Goal: Task Accomplishment & Management: Complete application form

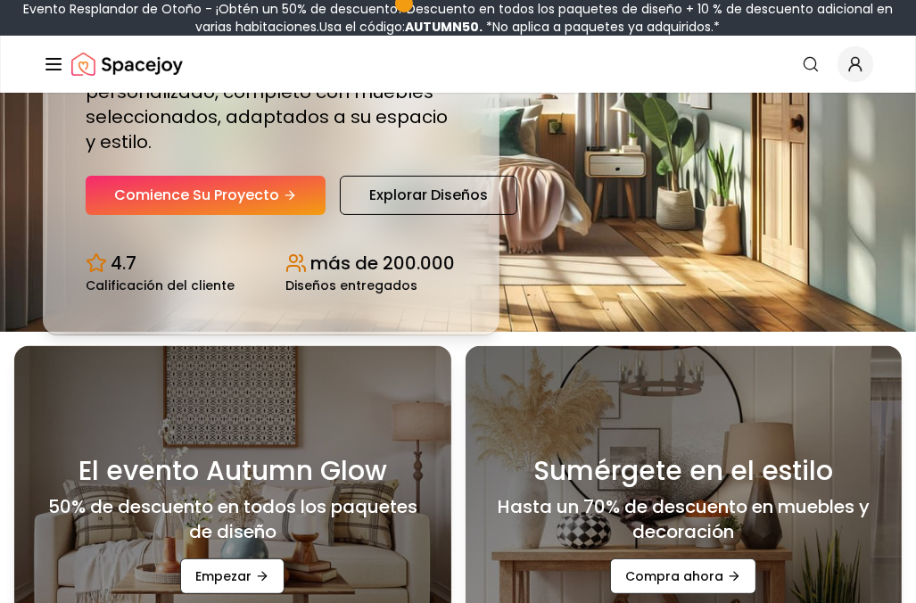
scroll to position [268, 0]
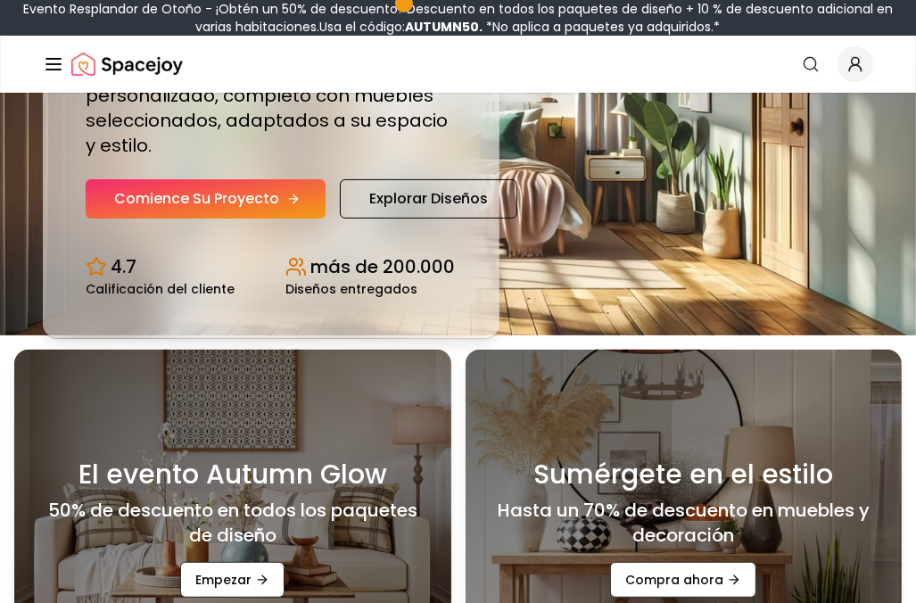
click at [234, 190] on font "Comience su proyecto" at bounding box center [196, 198] width 165 height 21
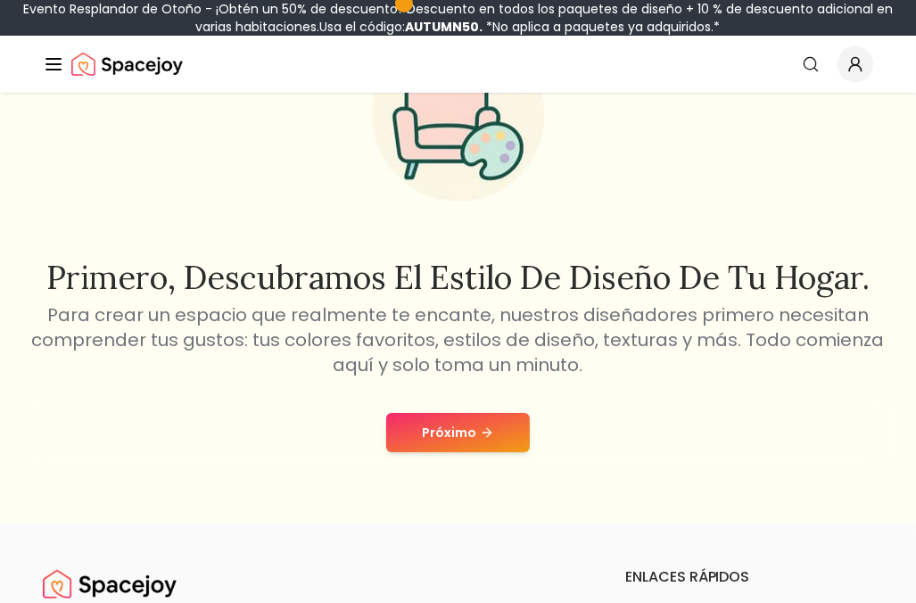
scroll to position [268, 0]
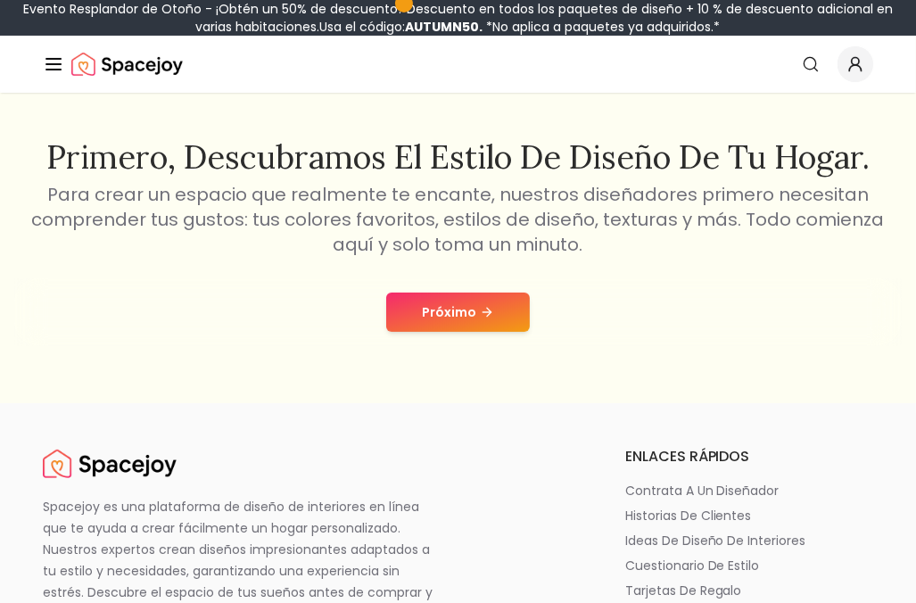
click at [512, 304] on button "Próximo" at bounding box center [458, 312] width 144 height 39
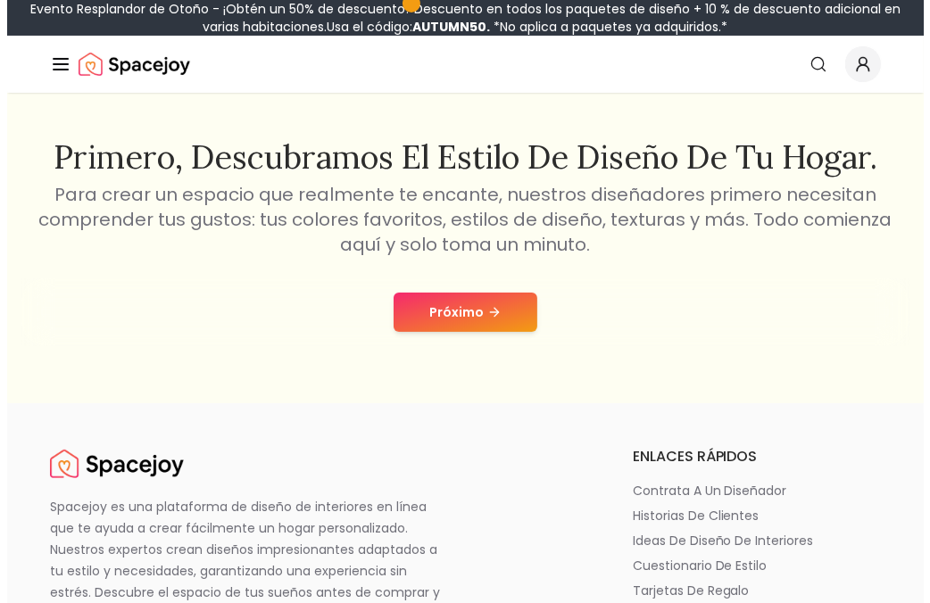
scroll to position [0, 0]
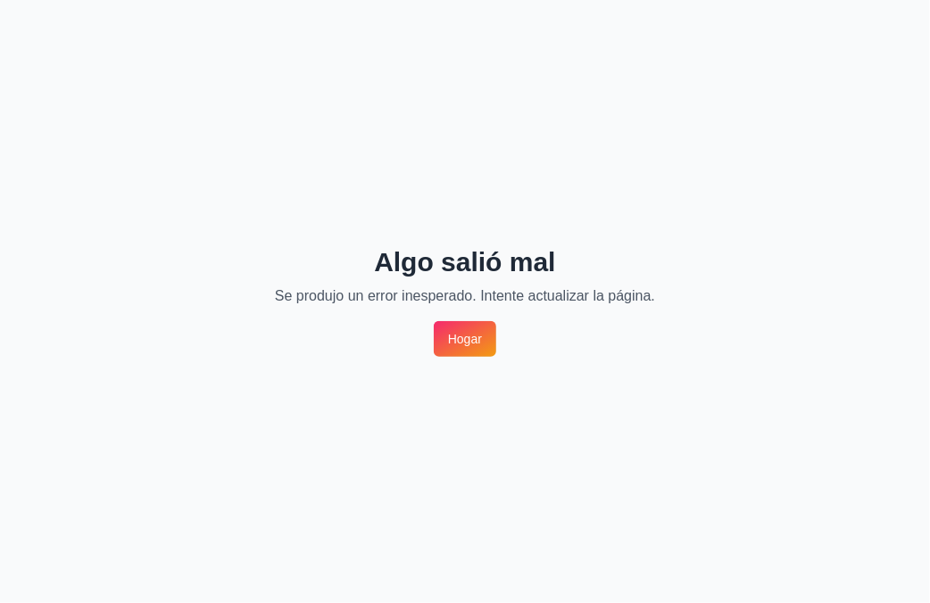
click at [482, 327] on link "Hogar" at bounding box center [465, 339] width 62 height 36
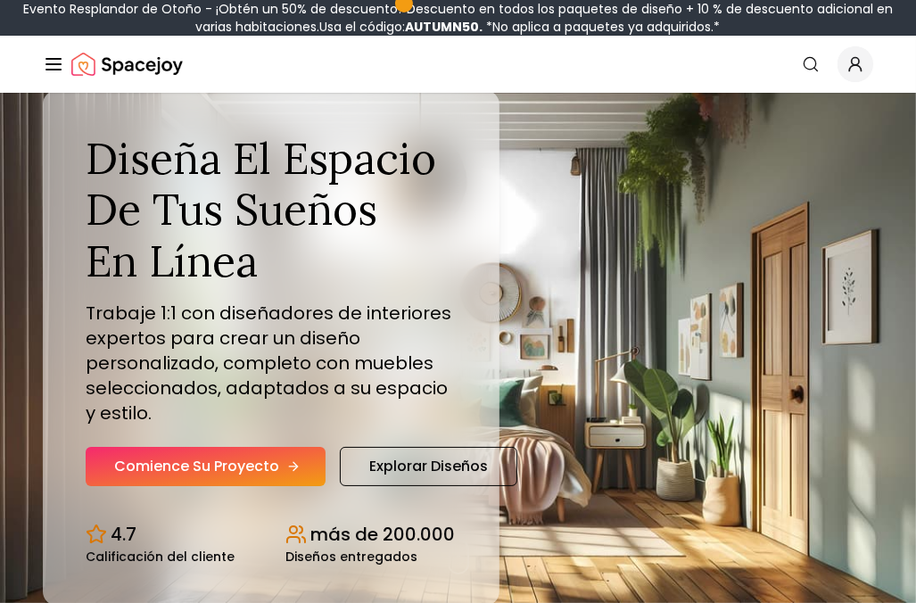
click at [216, 460] on font "Comience su proyecto" at bounding box center [196, 466] width 165 height 21
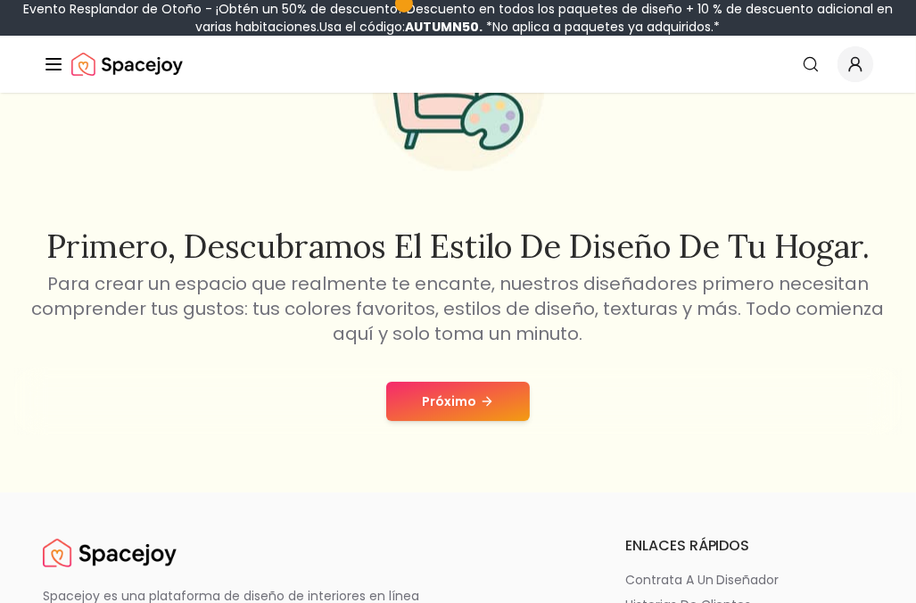
click at [466, 393] on font "Próximo" at bounding box center [449, 402] width 54 height 18
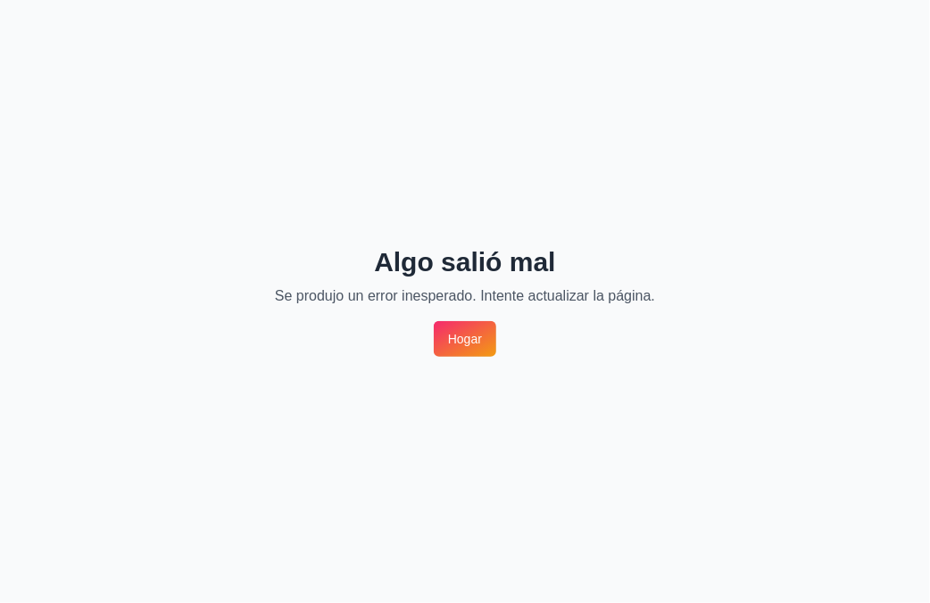
click at [481, 345] on font "Hogar" at bounding box center [465, 339] width 34 height 18
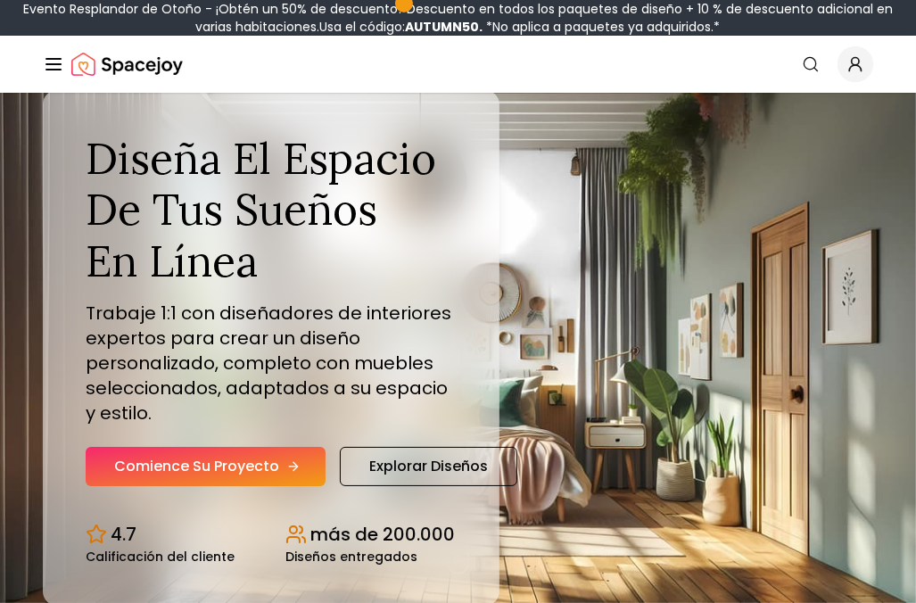
click at [200, 477] on font "Comience su proyecto" at bounding box center [196, 466] width 165 height 21
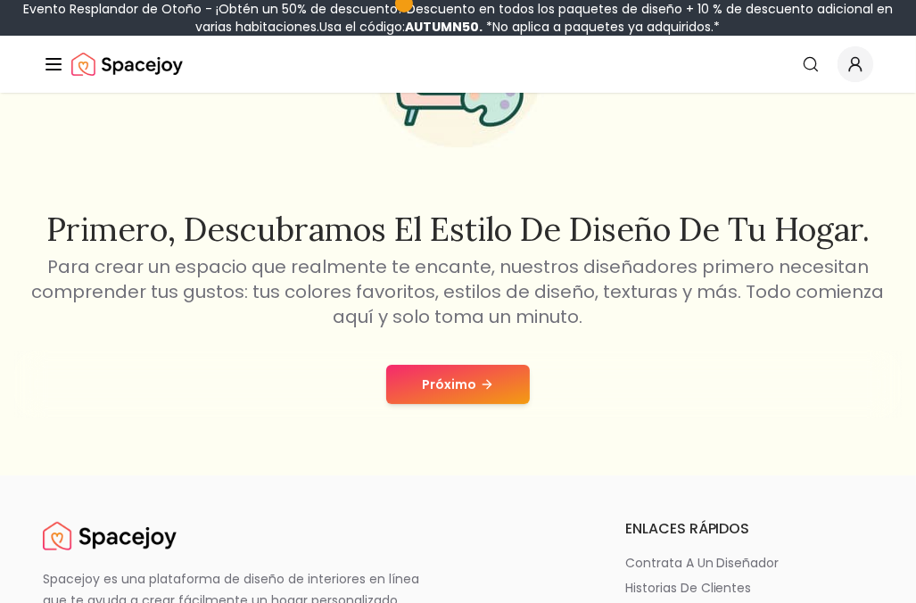
scroll to position [178, 0]
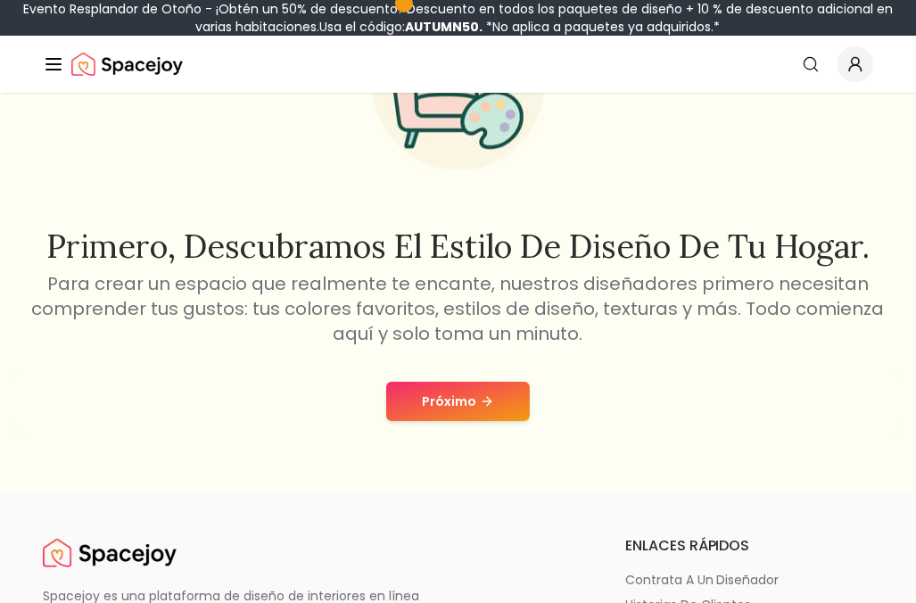
click at [460, 400] on font "Próximo" at bounding box center [449, 402] width 54 height 18
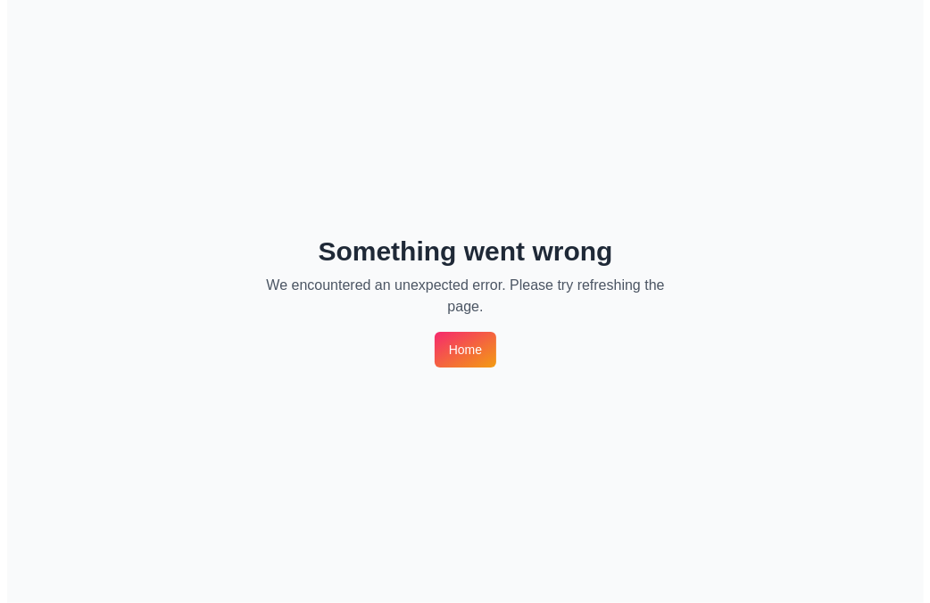
scroll to position [0, 0]
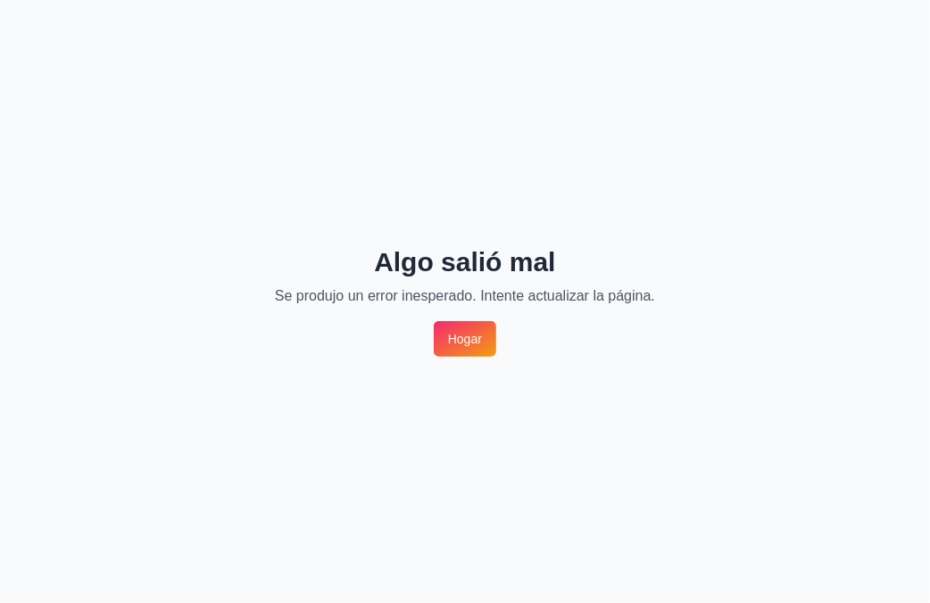
click at [480, 346] on font "Hogar" at bounding box center [465, 339] width 34 height 18
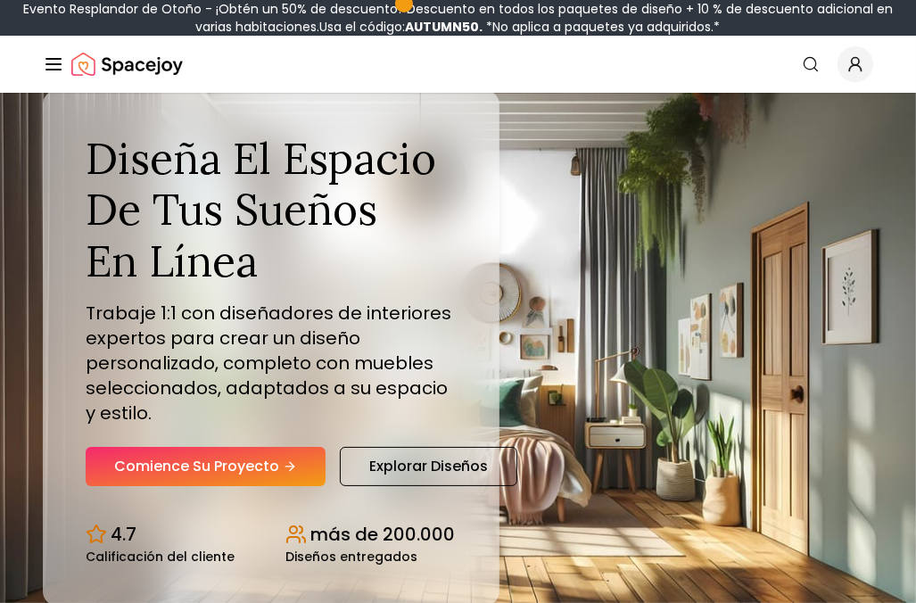
click at [861, 62] on icon "Global" at bounding box center [856, 64] width 18 height 18
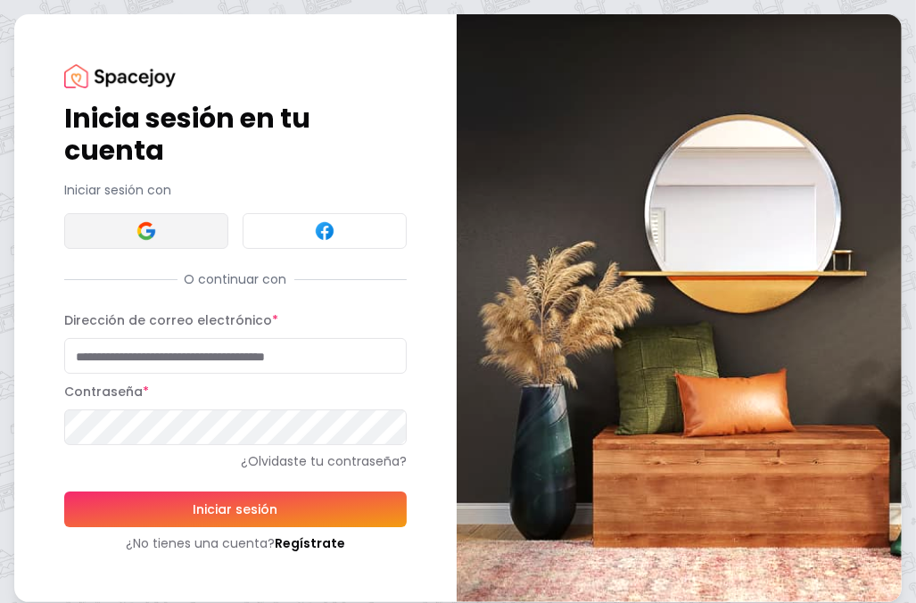
click at [151, 220] on img at bounding box center [146, 230] width 21 height 21
click at [184, 215] on button at bounding box center [146, 231] width 164 height 36
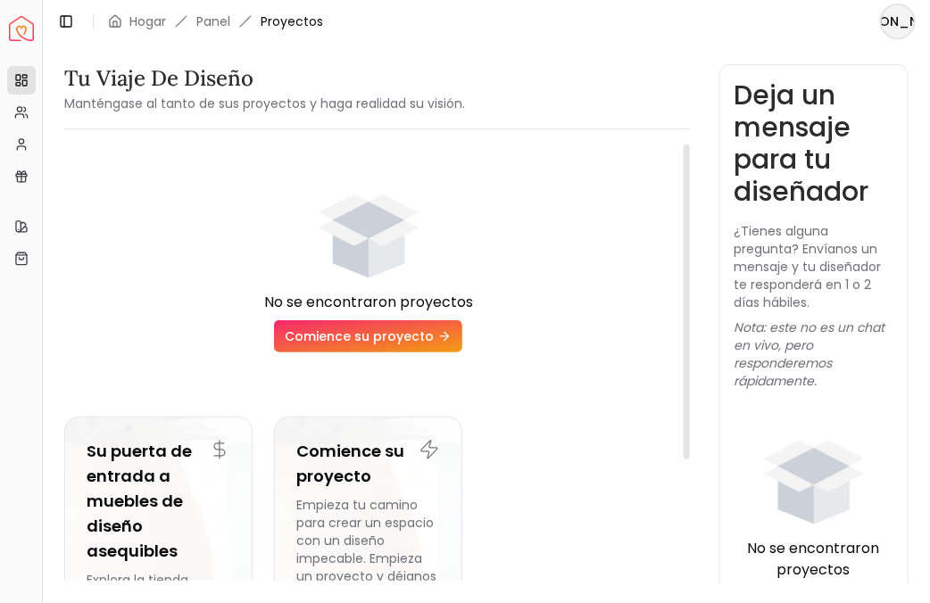
click at [432, 340] on link "Comience su proyecto" at bounding box center [368, 336] width 188 height 32
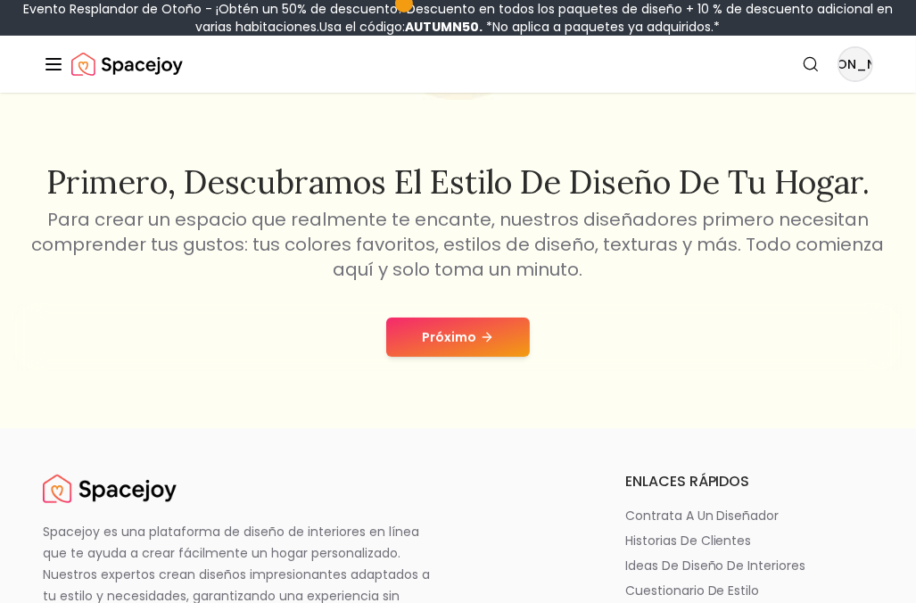
scroll to position [268, 0]
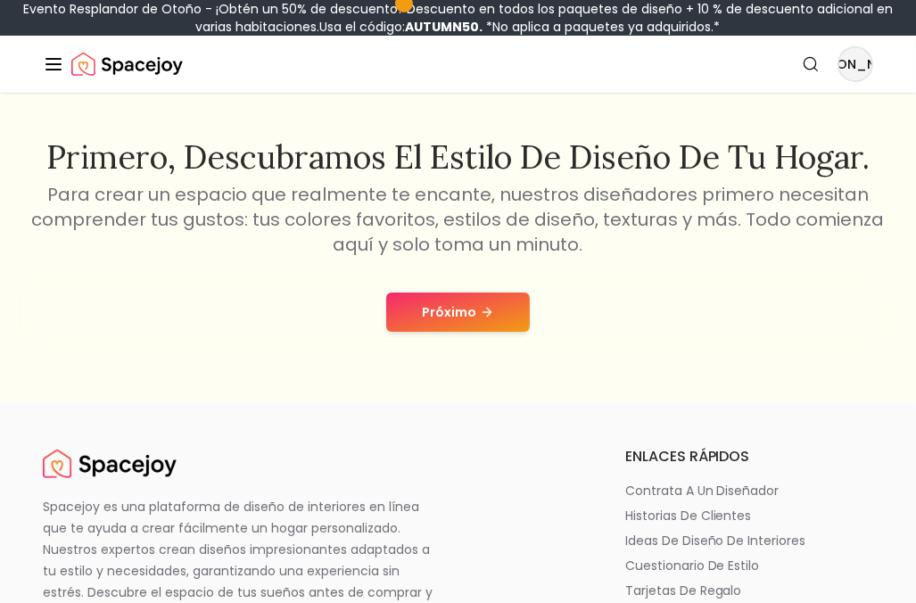
click at [469, 319] on font "Próximo" at bounding box center [449, 312] width 54 height 18
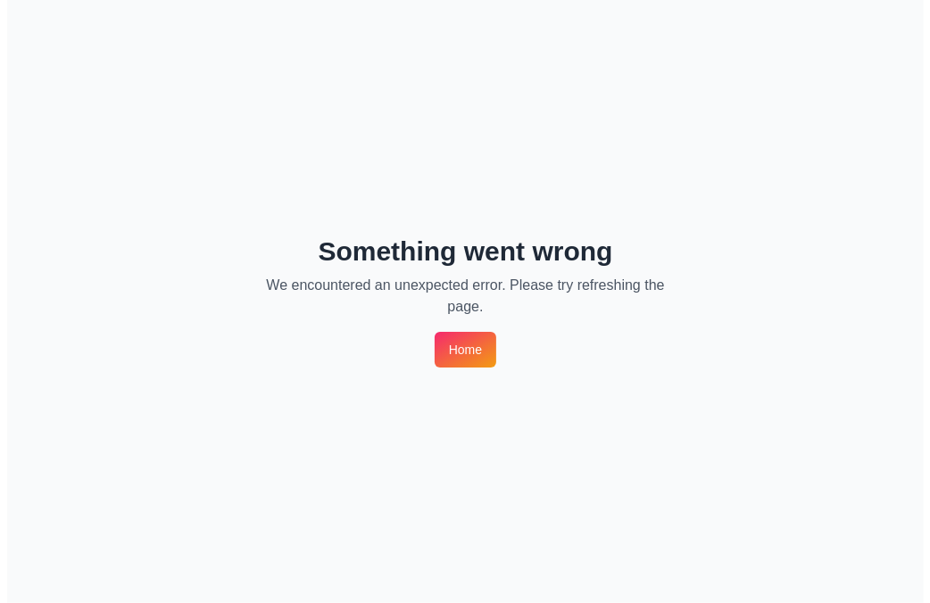
scroll to position [0, 0]
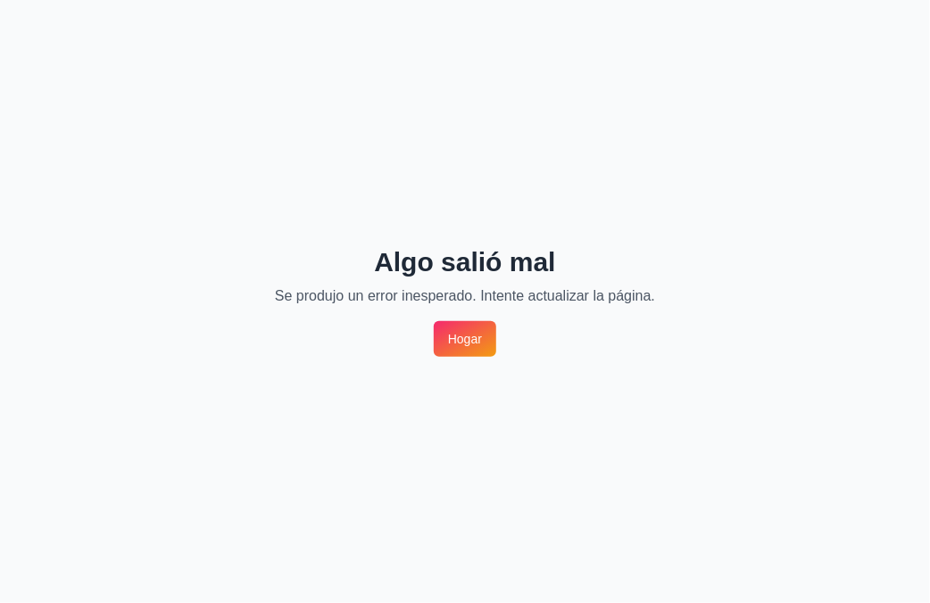
click at [471, 359] on div "Algo salió mal Se produjo un error inesperado. Intente actualizar la página. [G…" at bounding box center [465, 301] width 930 height 603
click at [472, 352] on link "Hogar" at bounding box center [465, 339] width 62 height 36
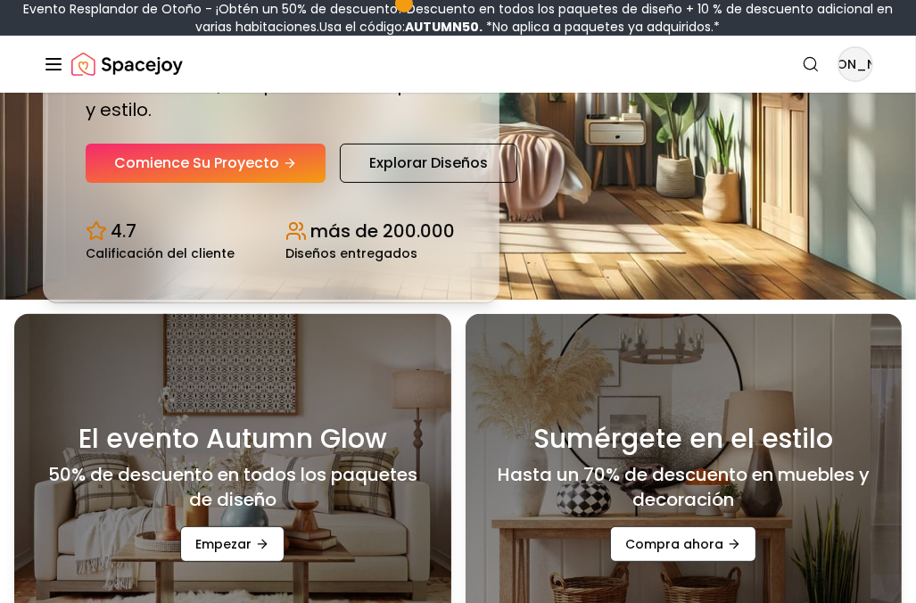
click at [57, 71] on icon "Global" at bounding box center [53, 64] width 21 height 21
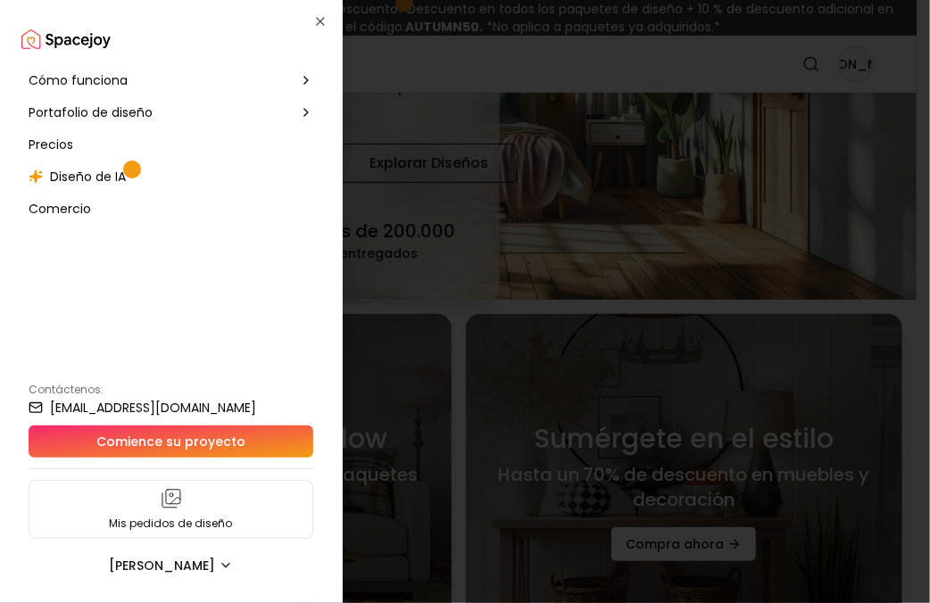
click at [192, 85] on div "Cómo funciona" at bounding box center [170, 80] width 299 height 32
